Goal: Information Seeking & Learning: Find specific fact

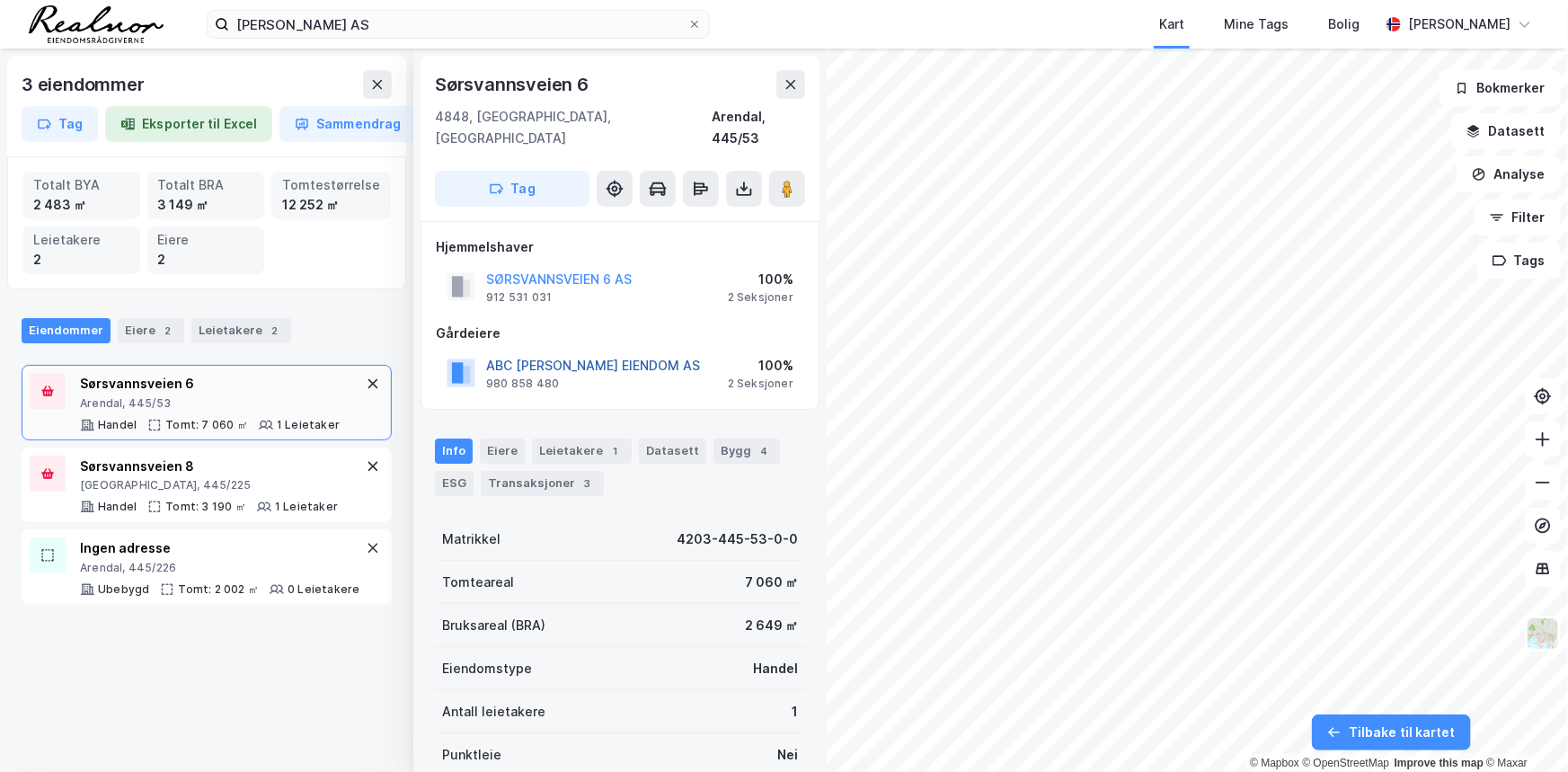
click at [0, 0] on button "ABC [PERSON_NAME] EIENDOM AS" at bounding box center [0, 0] width 0 height 0
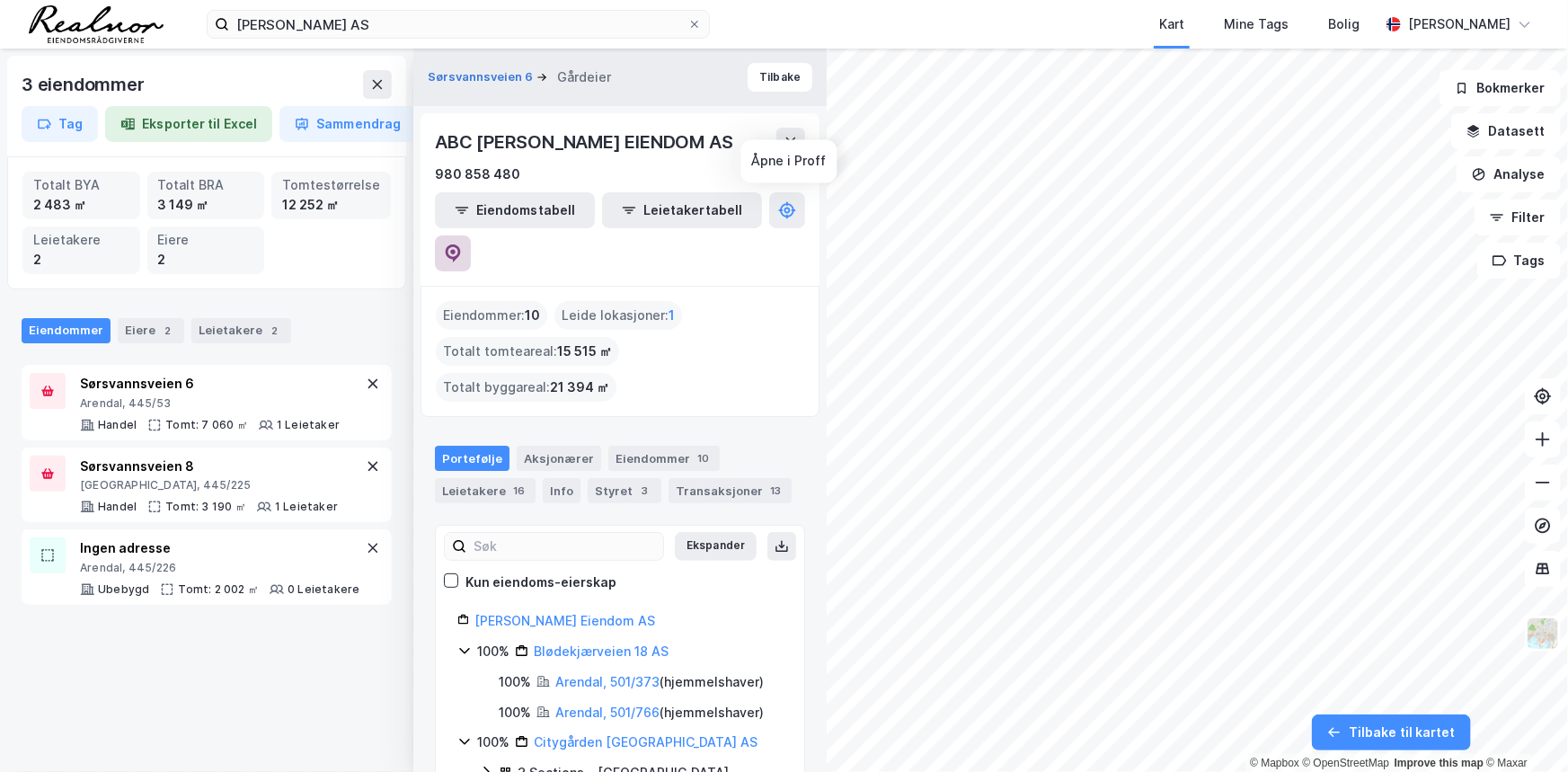
click at [462, 244] on icon at bounding box center [453, 253] width 18 height 18
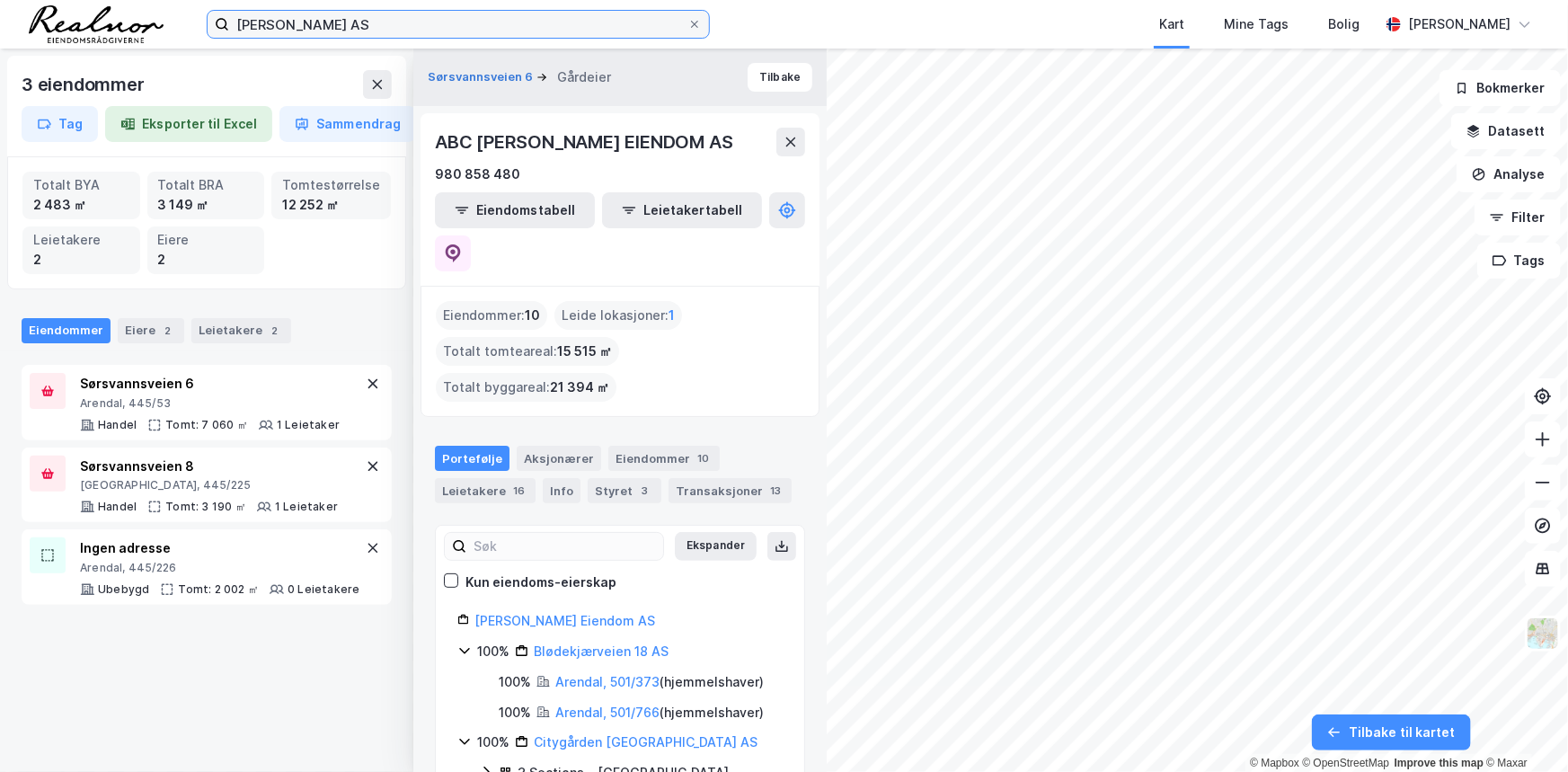
click at [418, 29] on input "[PERSON_NAME] AS" at bounding box center [458, 23] width 458 height 27
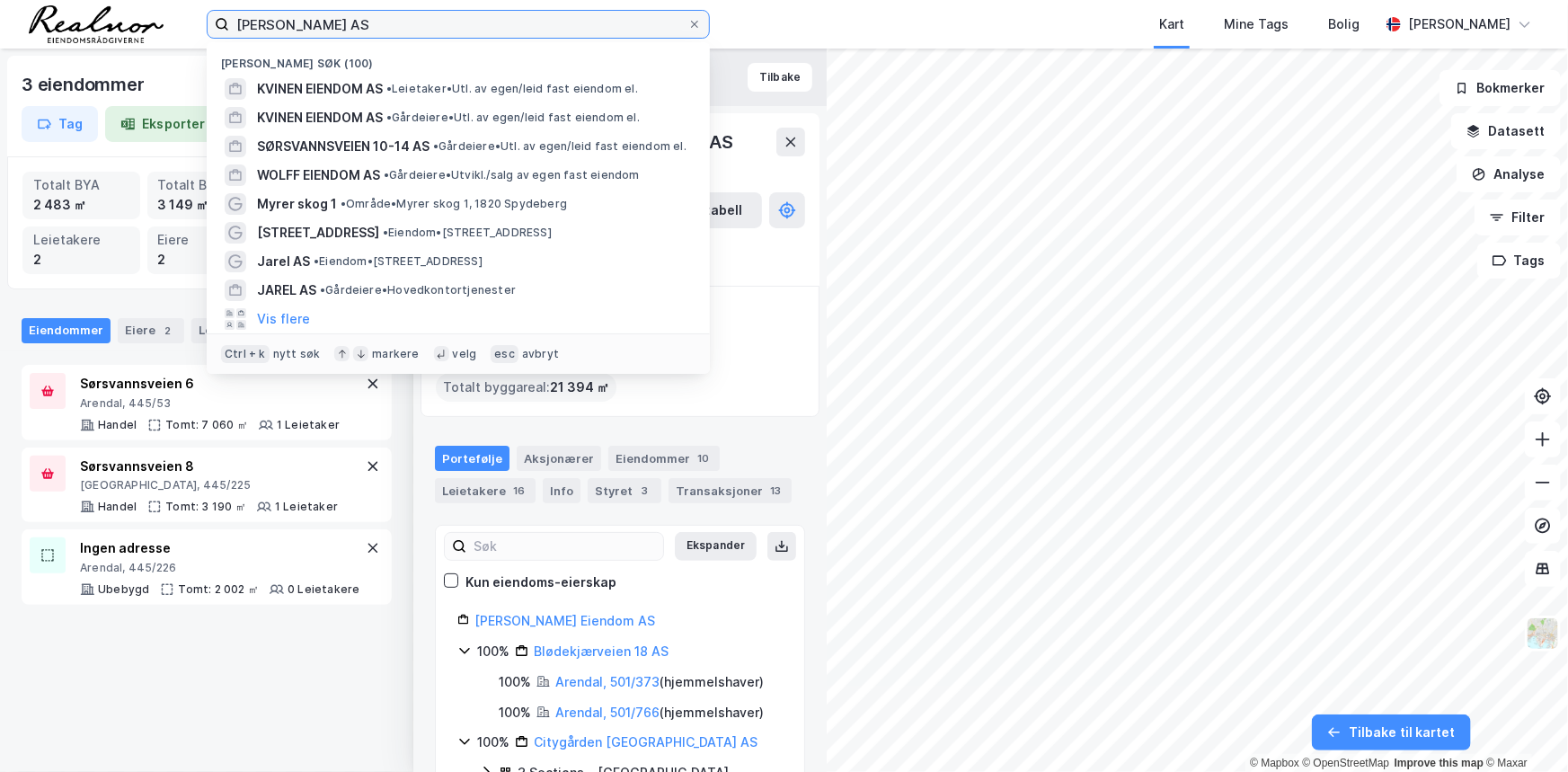
click at [418, 29] on input "[PERSON_NAME] AS" at bounding box center [458, 23] width 458 height 27
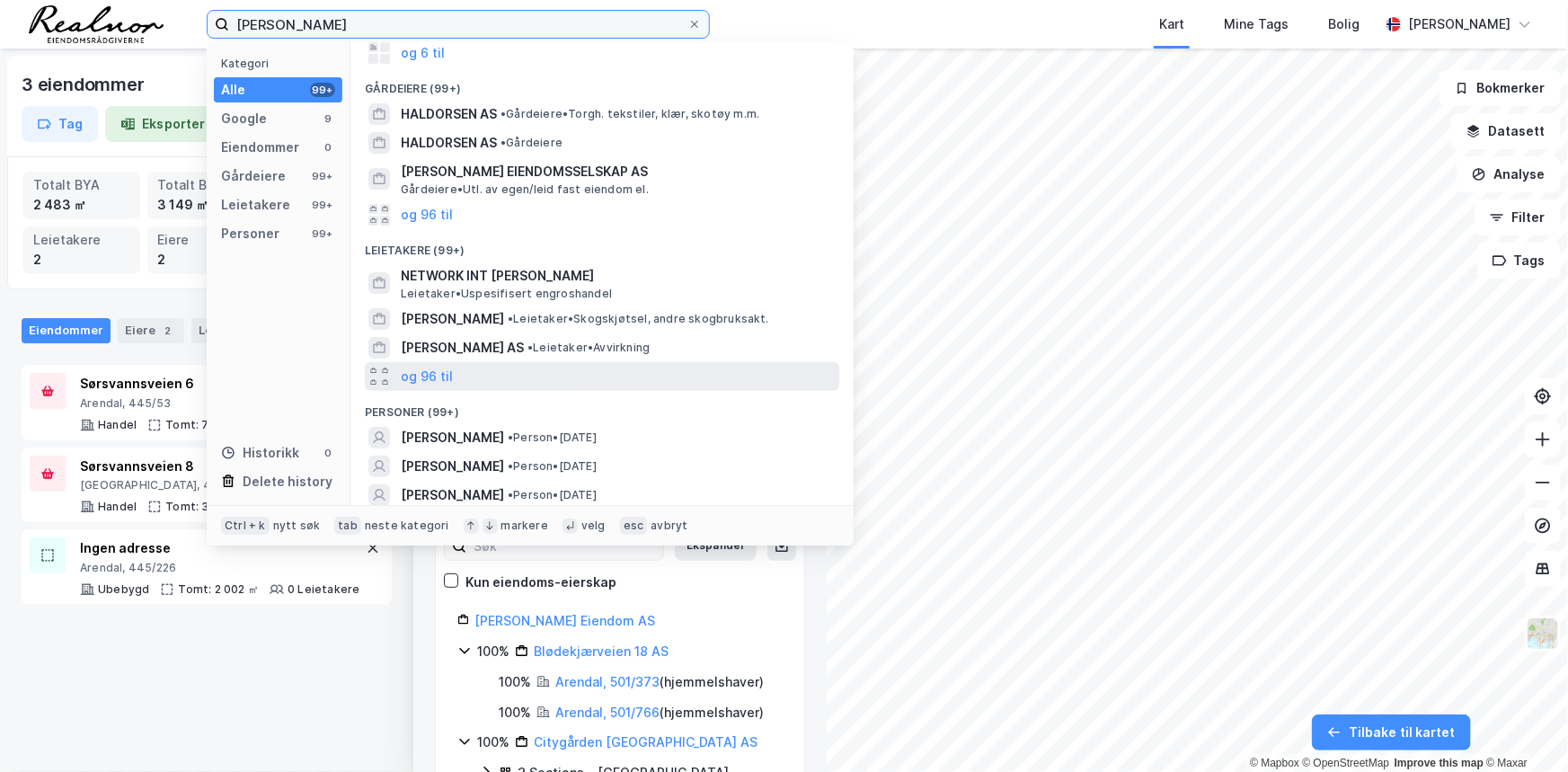
scroll to position [154, 0]
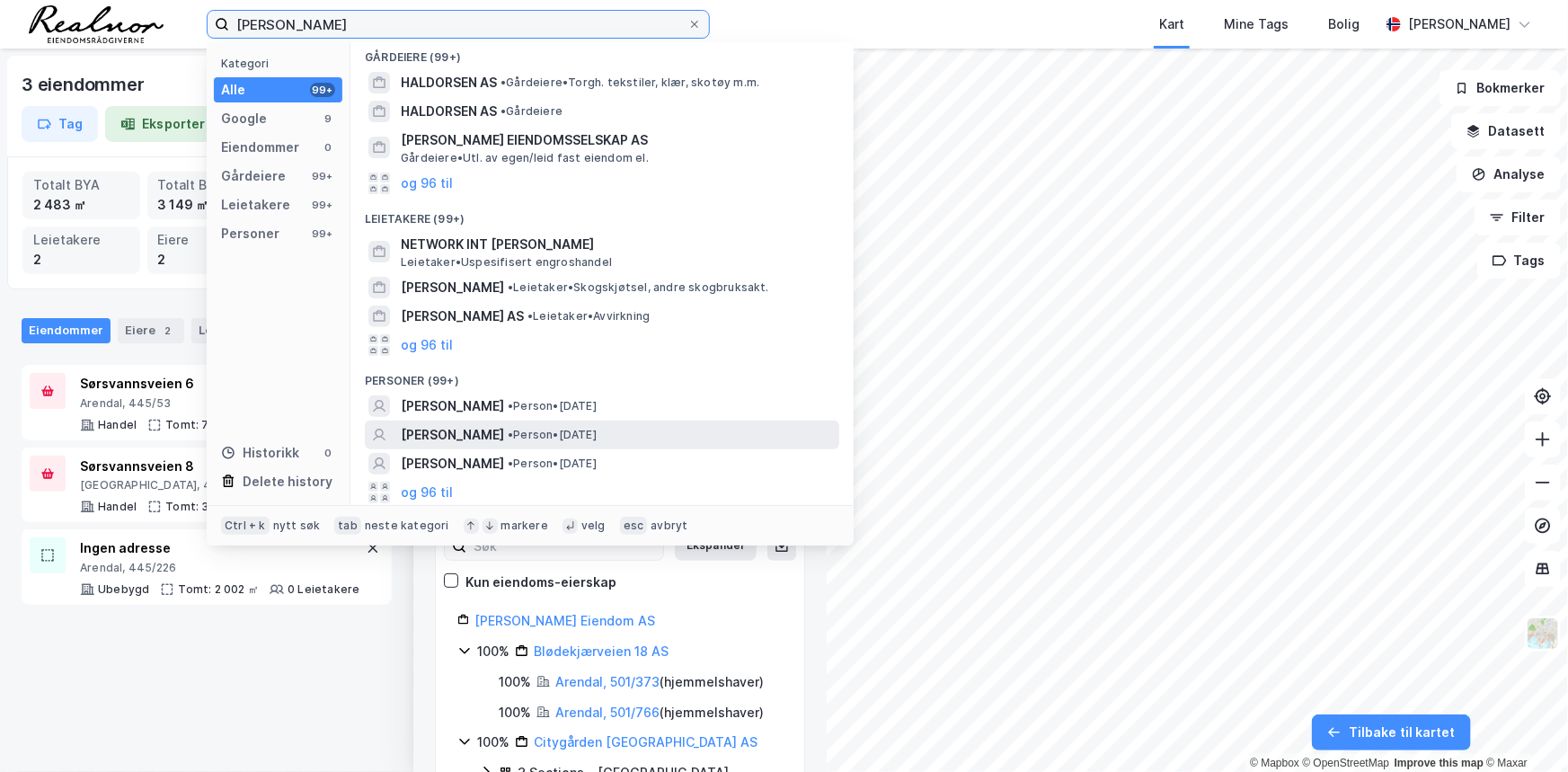
type input "[PERSON_NAME]"
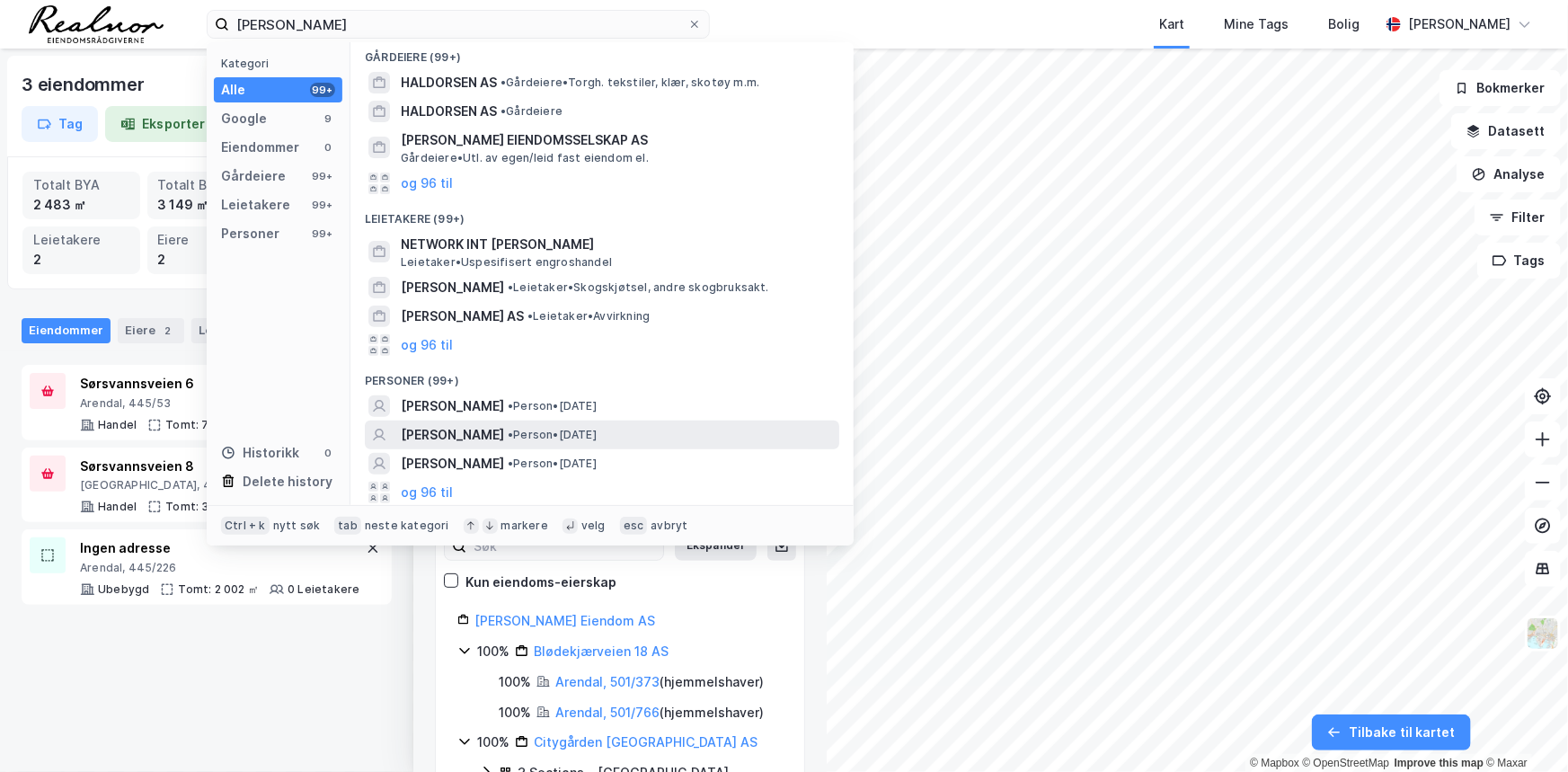
click at [592, 428] on span "• Person • [DATE]" at bounding box center [552, 435] width 89 height 14
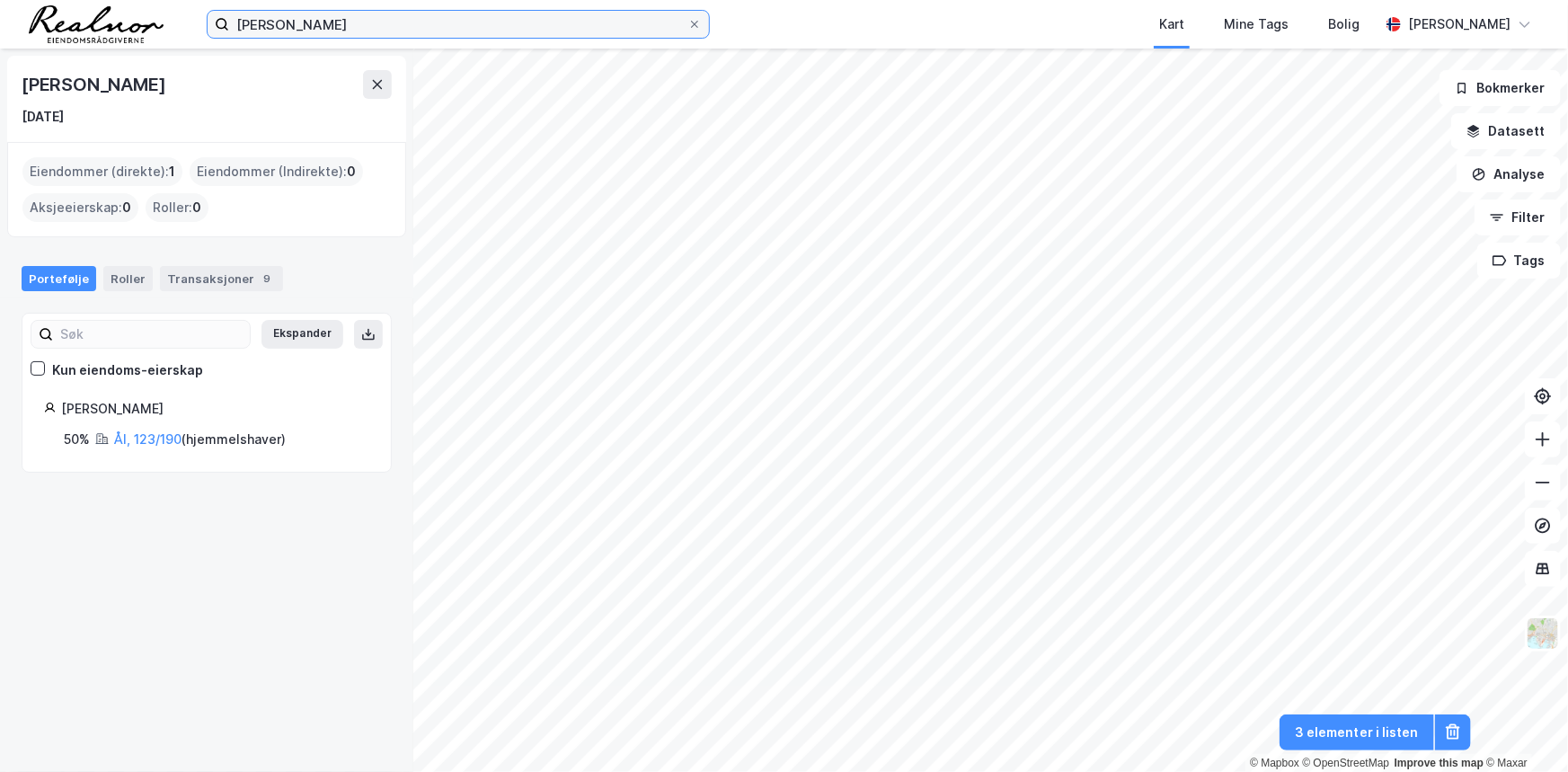
click at [412, 24] on input "[PERSON_NAME]" at bounding box center [458, 23] width 458 height 27
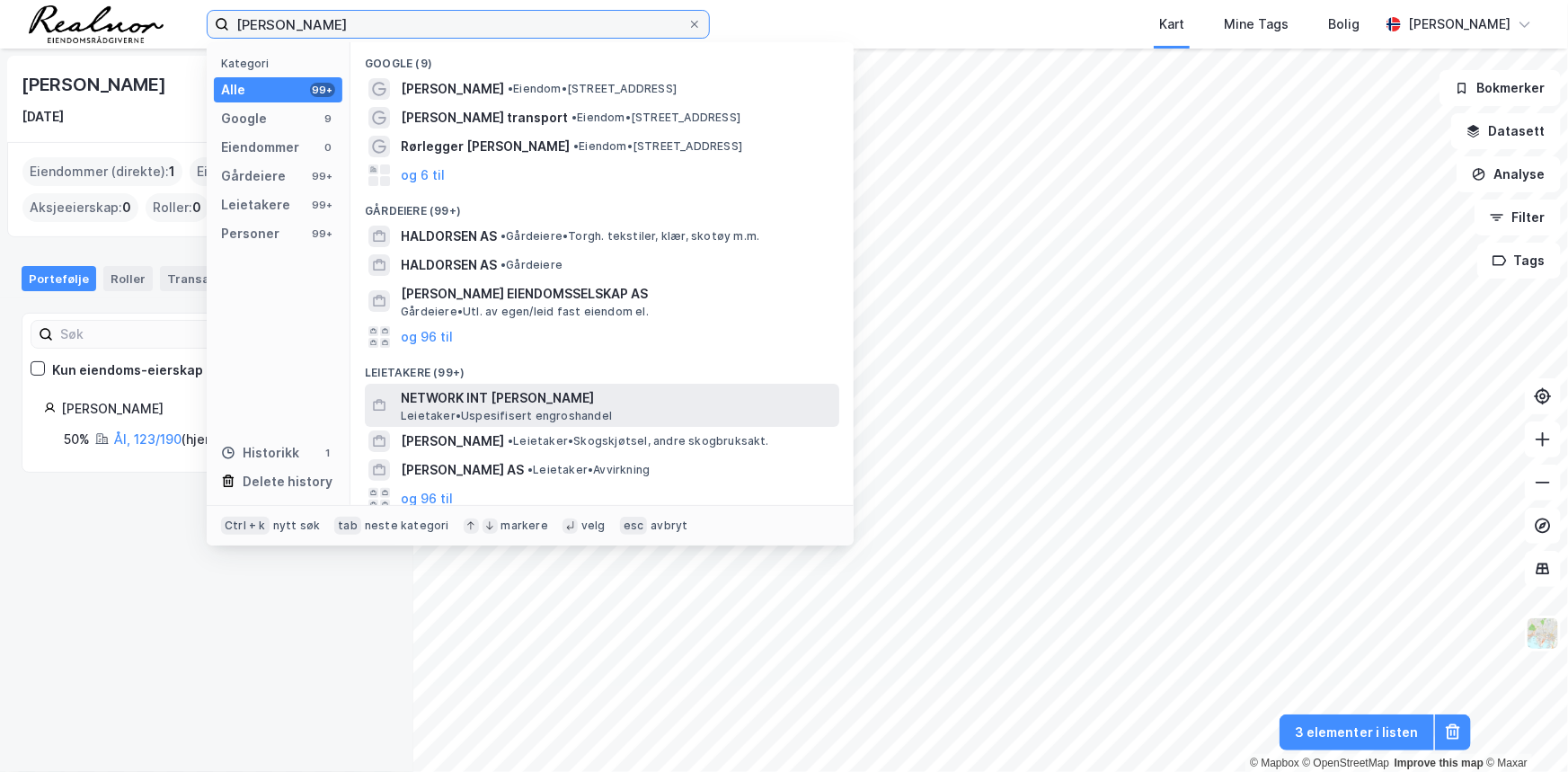
scroll to position [215, 0]
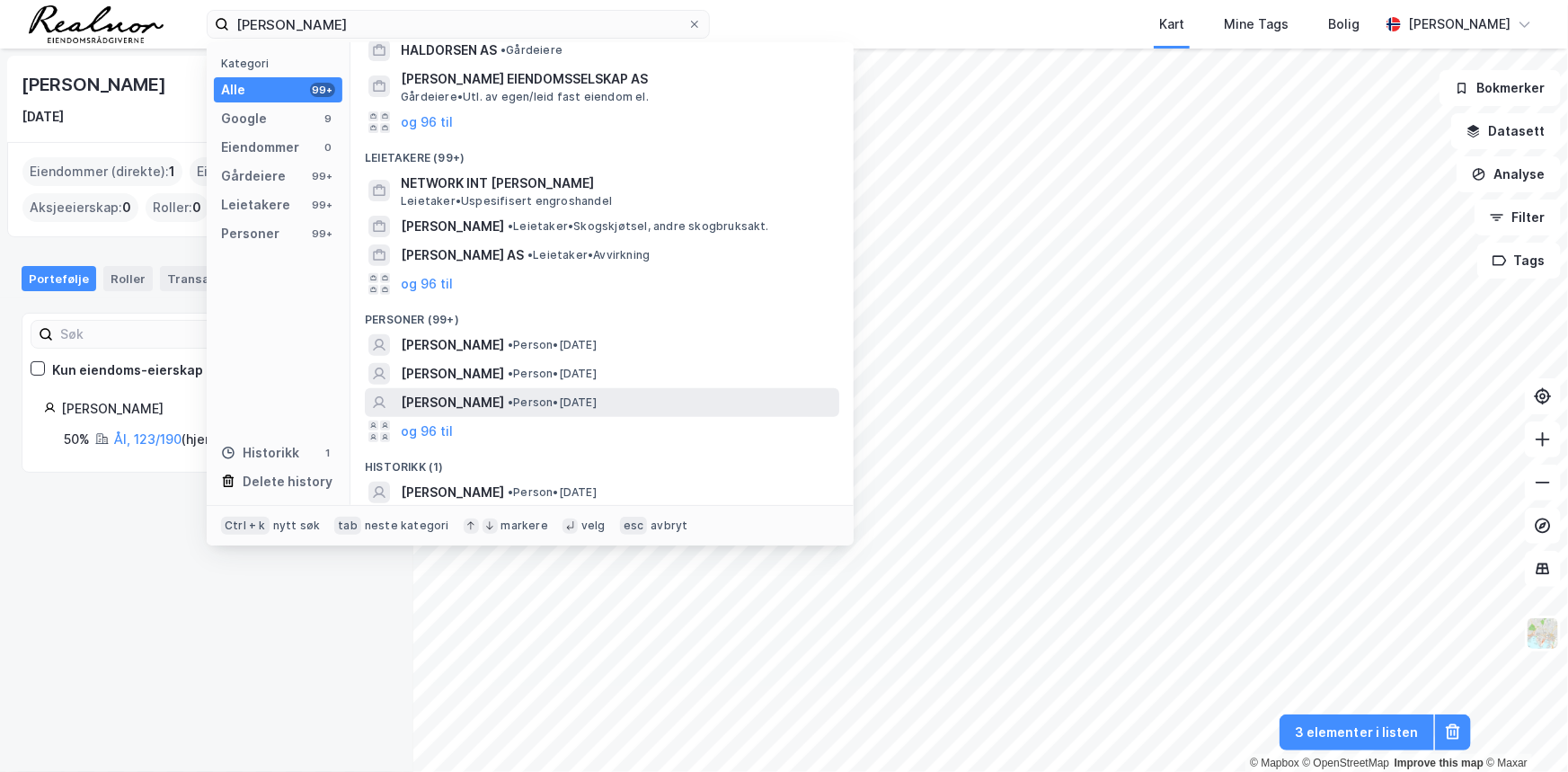
click at [697, 397] on div "[PERSON_NAME] • Person • [DATE]" at bounding box center [618, 402] width 435 height 22
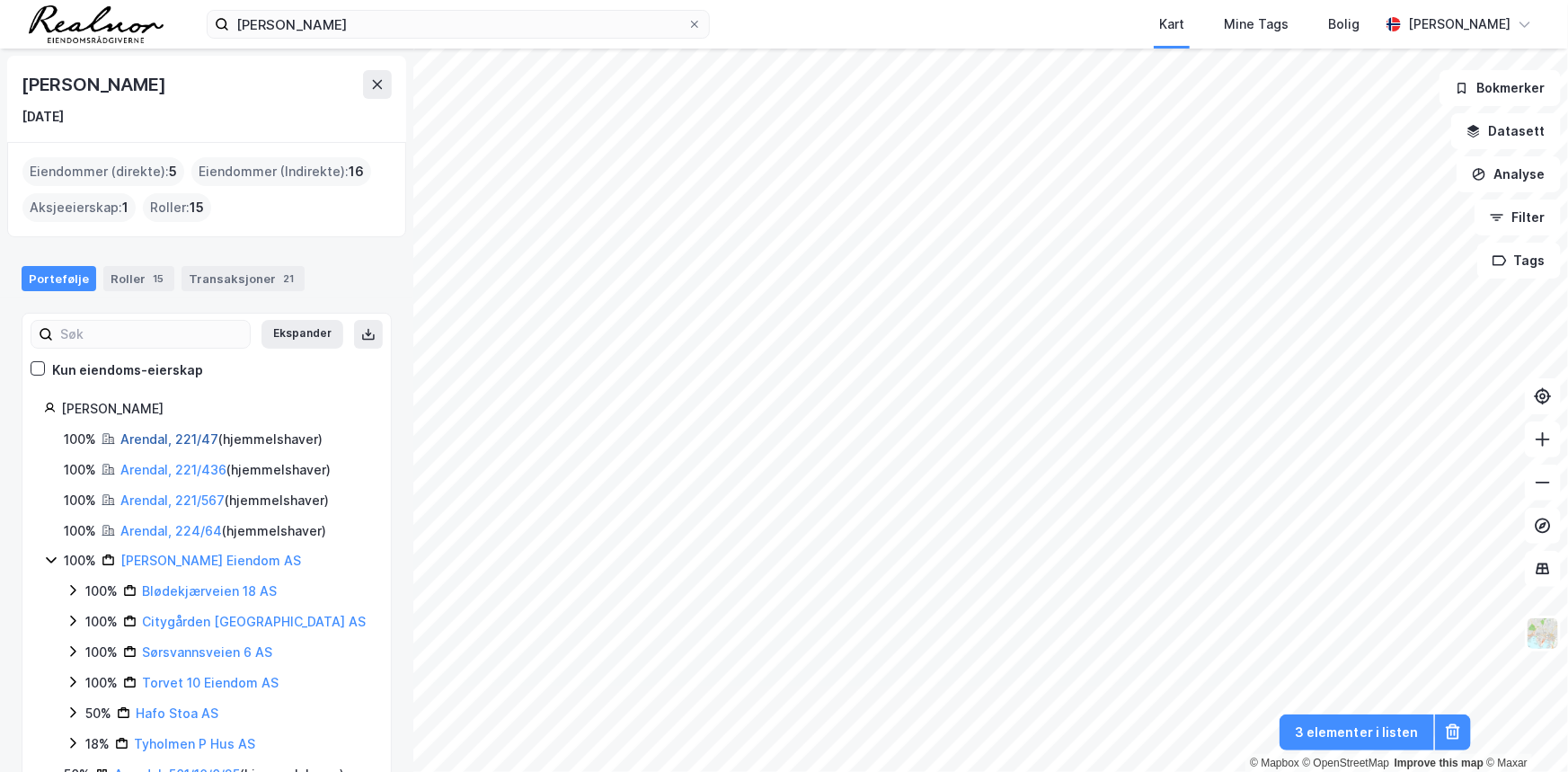
click at [158, 440] on link "Arendal, 221/47" at bounding box center [169, 439] width 98 height 15
